Goal: Task Accomplishment & Management: Manage account settings

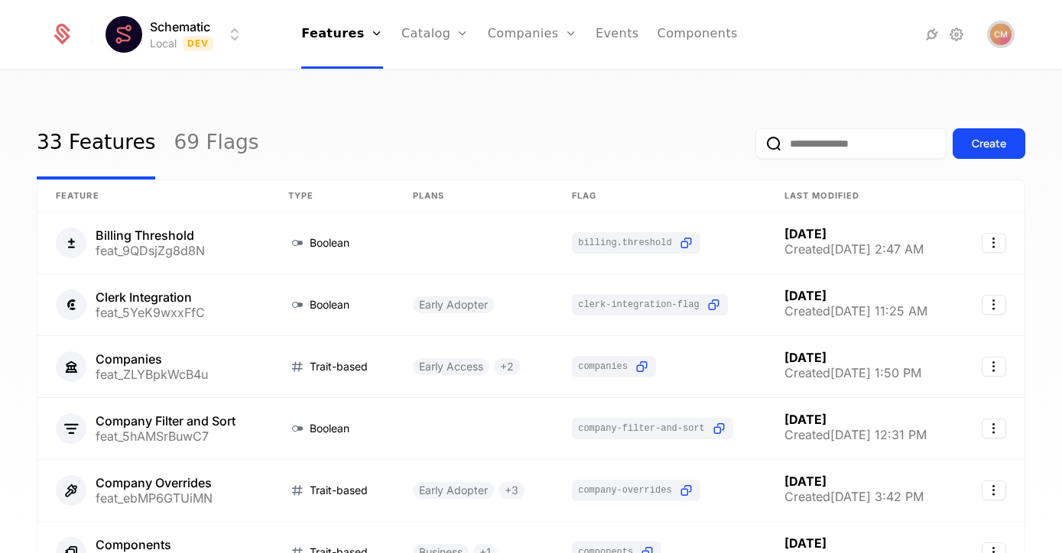
click at [1003, 41] on img "Open user button" at bounding box center [1000, 34] width 21 height 21
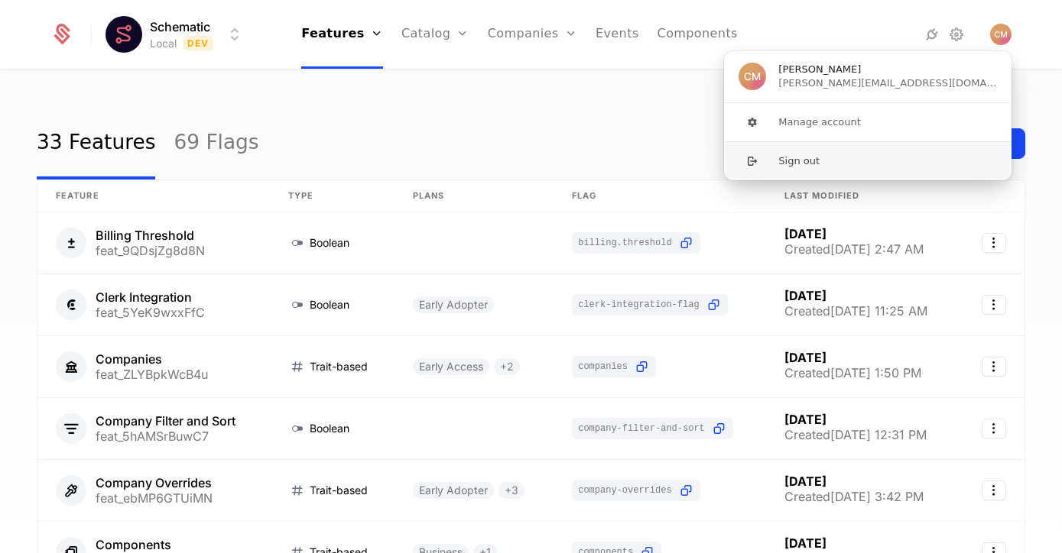
click at [828, 160] on button "Sign out" at bounding box center [867, 160] width 289 height 39
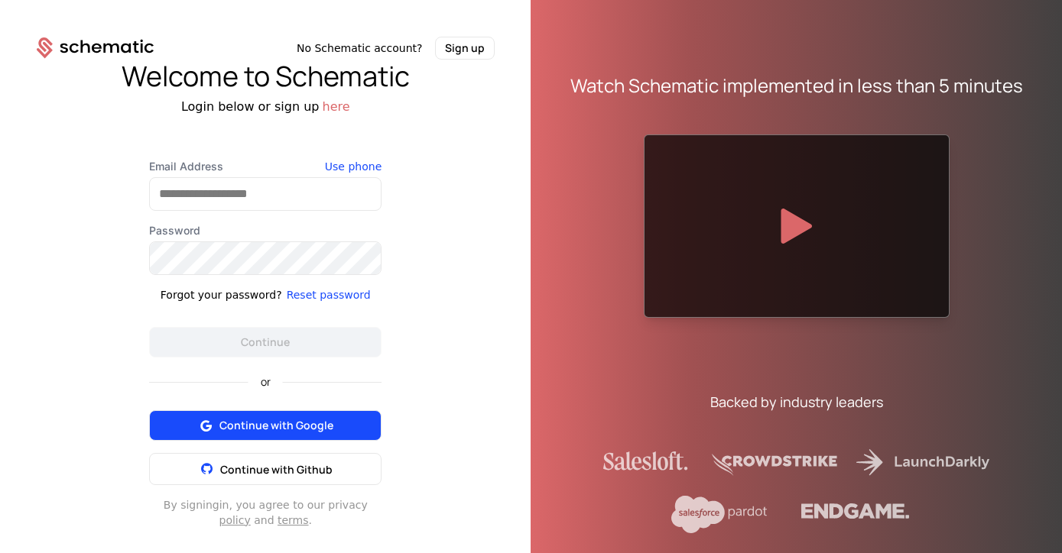
click at [244, 420] on span "Continue with Google" at bounding box center [276, 425] width 114 height 15
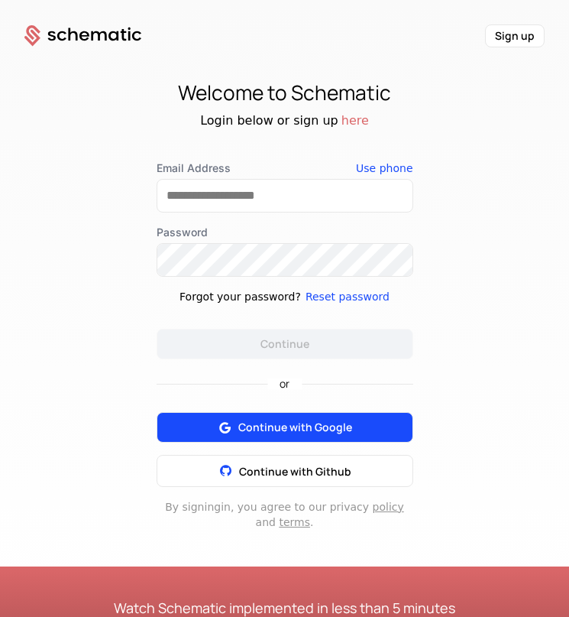
click at [311, 429] on span "Continue with Google" at bounding box center [295, 427] width 114 height 15
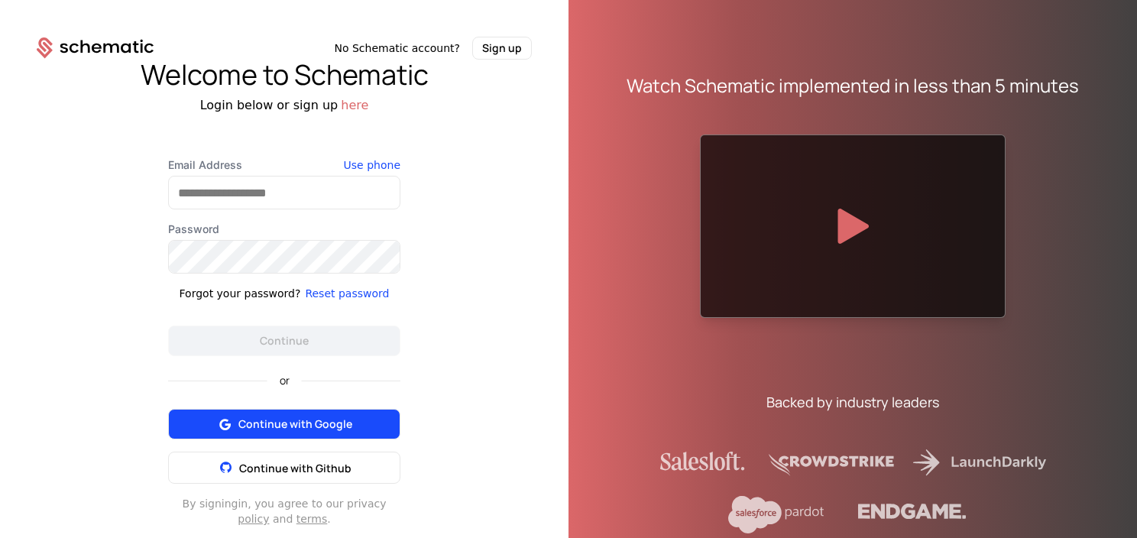
click at [266, 418] on span "Continue with Google" at bounding box center [295, 424] width 114 height 15
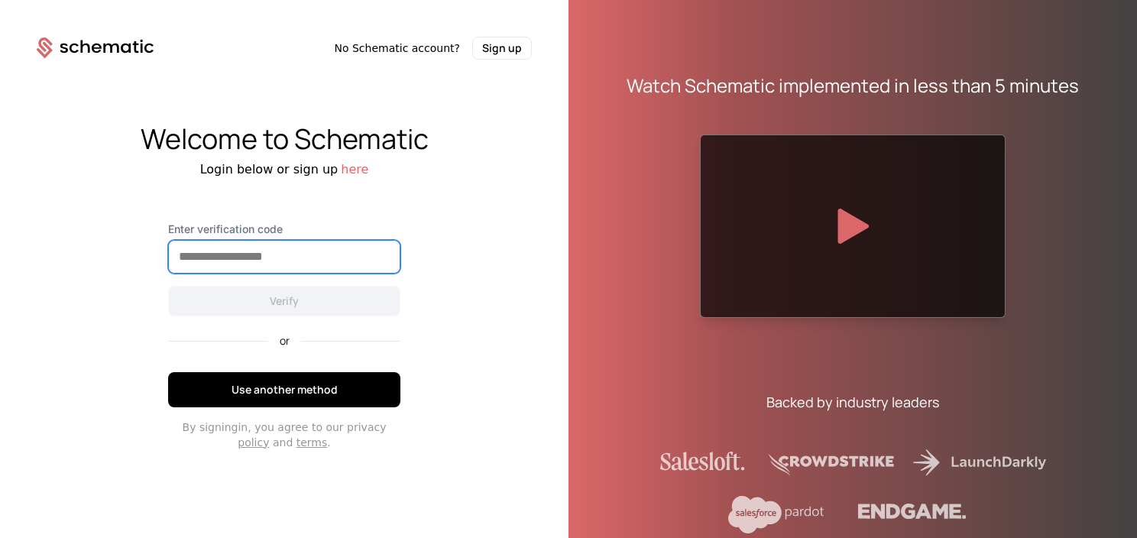
click at [277, 251] on input "Enter verification code" at bounding box center [284, 257] width 231 height 32
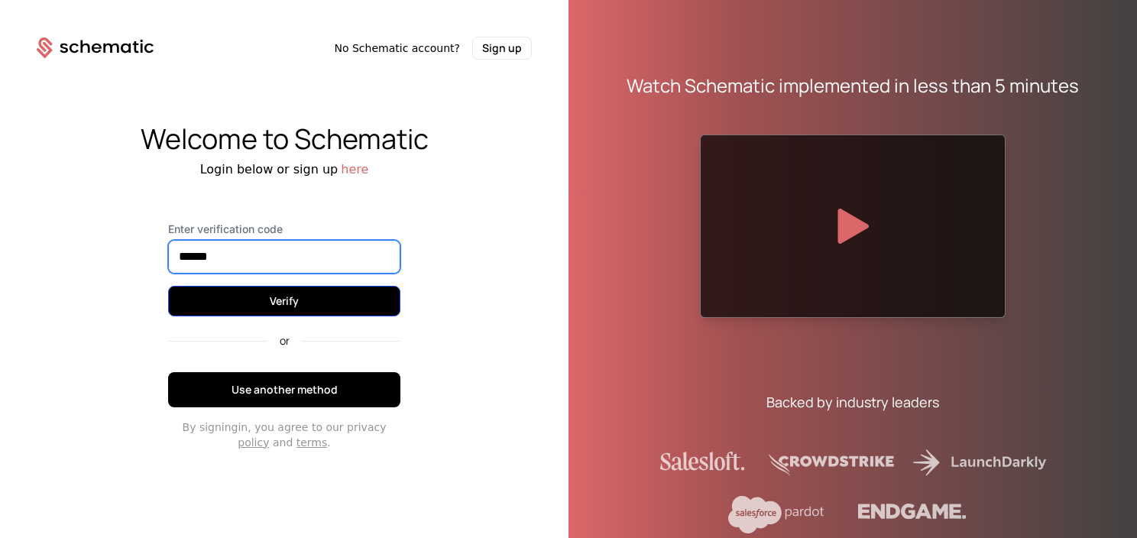
type input "******"
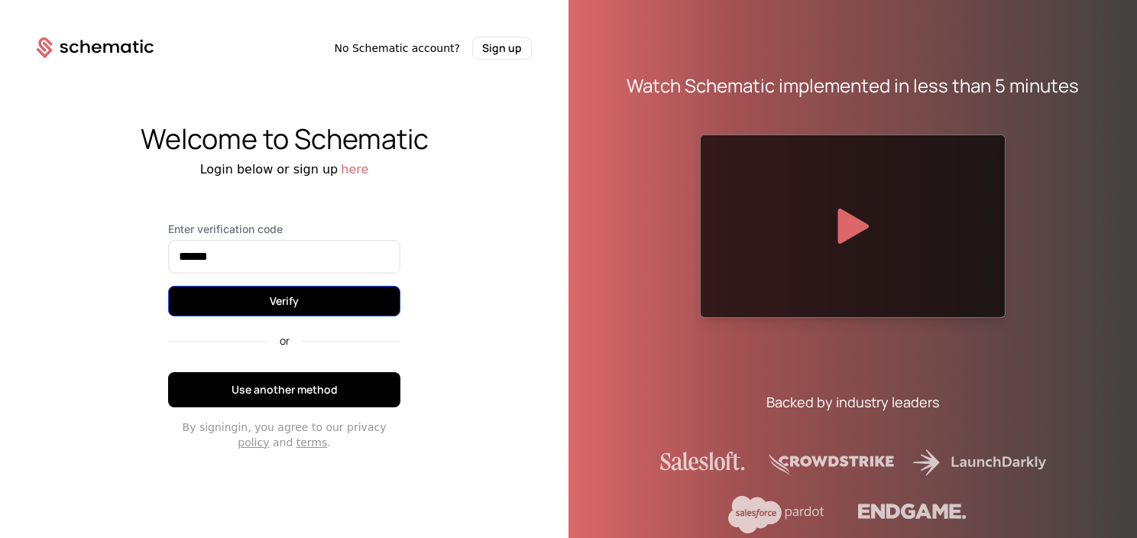
click at [263, 297] on button "Verify" at bounding box center [284, 301] width 232 height 31
